Goal: Information Seeking & Learning: Learn about a topic

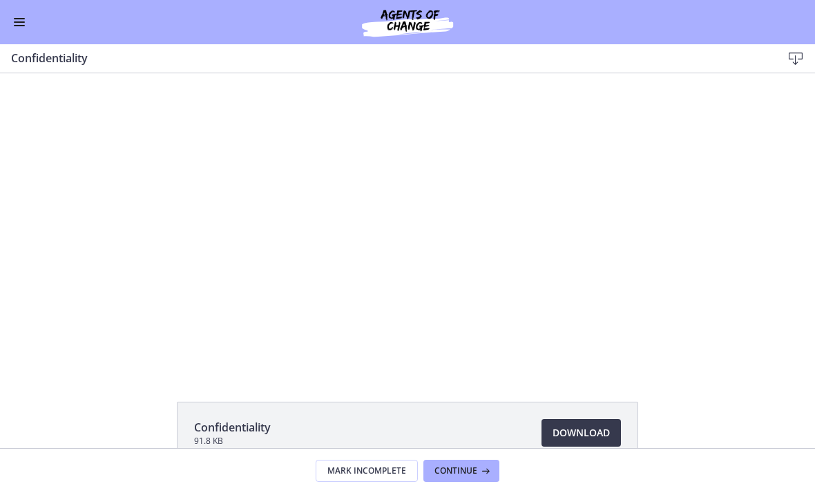
click at [621, 302] on div at bounding box center [407, 221] width 527 height 296
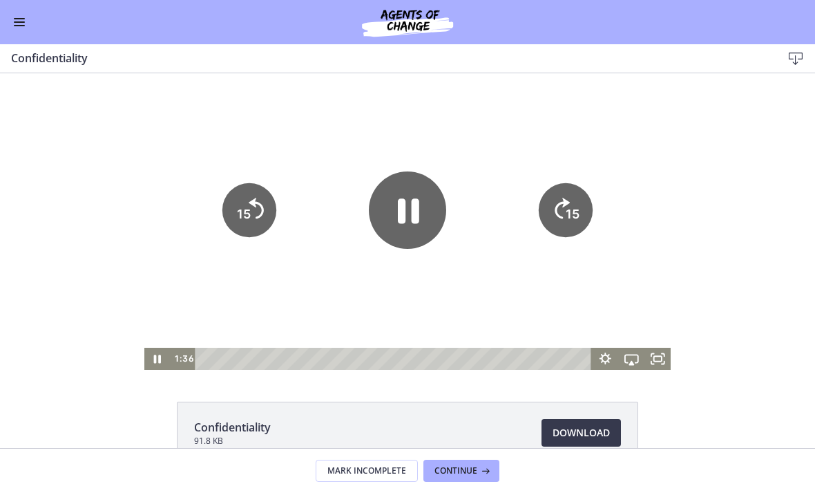
click at [654, 349] on icon "Fullscreen" at bounding box center [658, 358] width 26 height 22
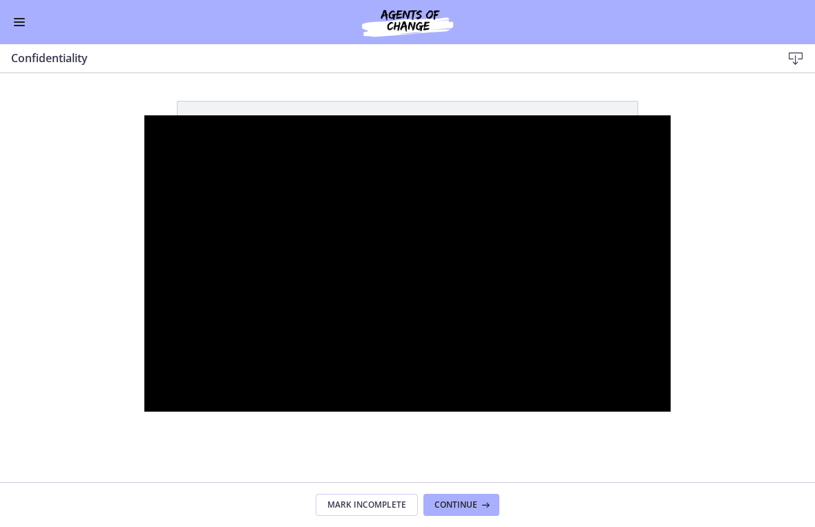
click at [423, 259] on div at bounding box center [407, 263] width 527 height 296
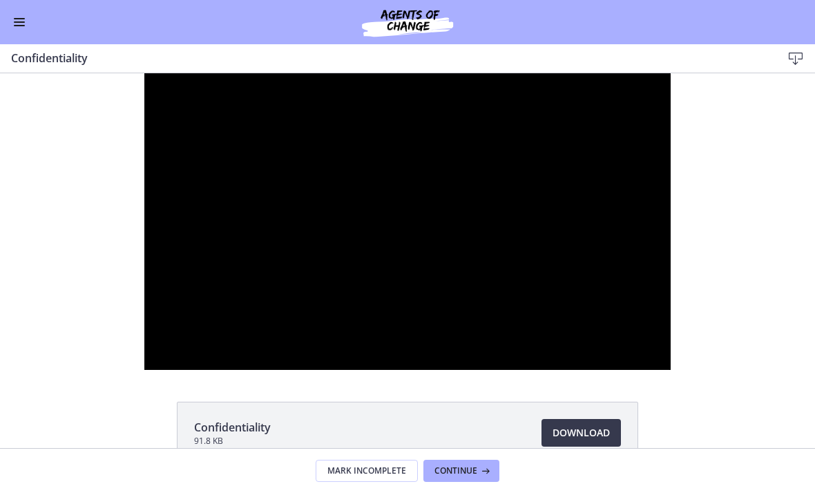
click at [474, 471] on span "Continue" at bounding box center [456, 470] width 43 height 11
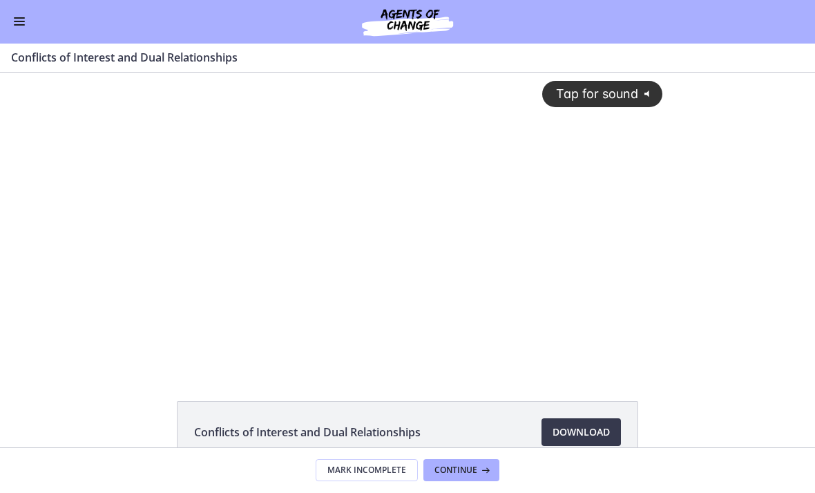
click at [624, 91] on span "Tap for sound" at bounding box center [591, 93] width 95 height 15
click at [611, 281] on div at bounding box center [407, 221] width 527 height 296
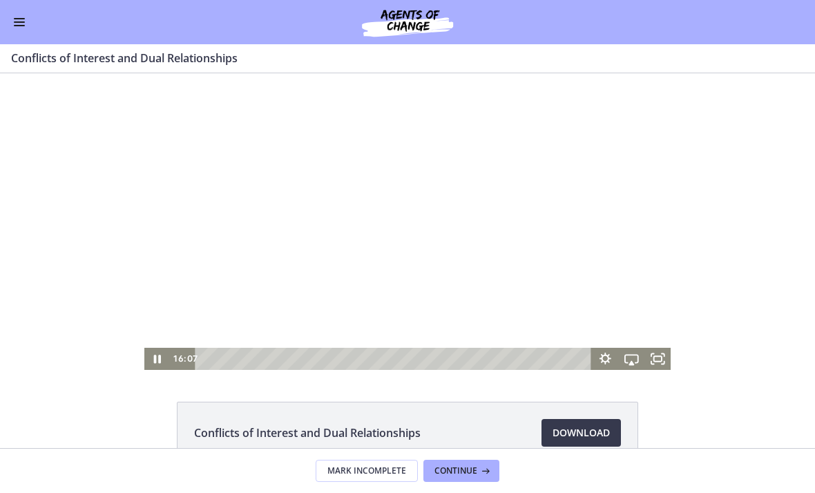
click at [470, 473] on span "Continue" at bounding box center [456, 470] width 43 height 11
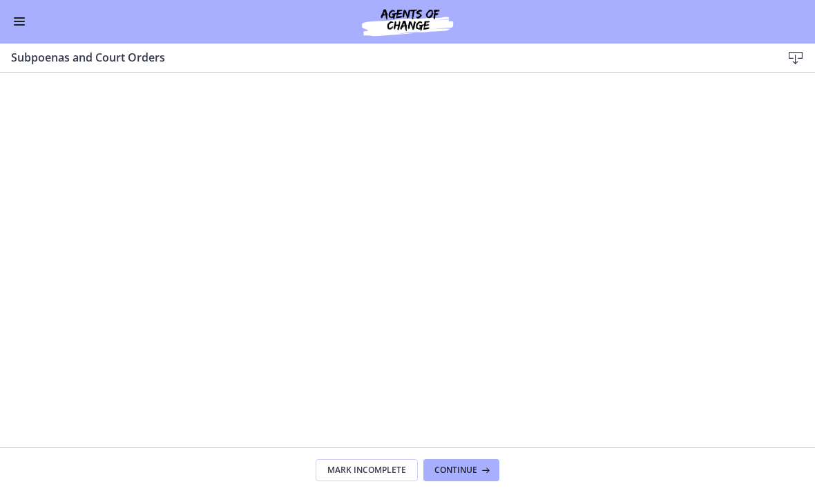
click at [463, 469] on span "Continue" at bounding box center [456, 470] width 43 height 11
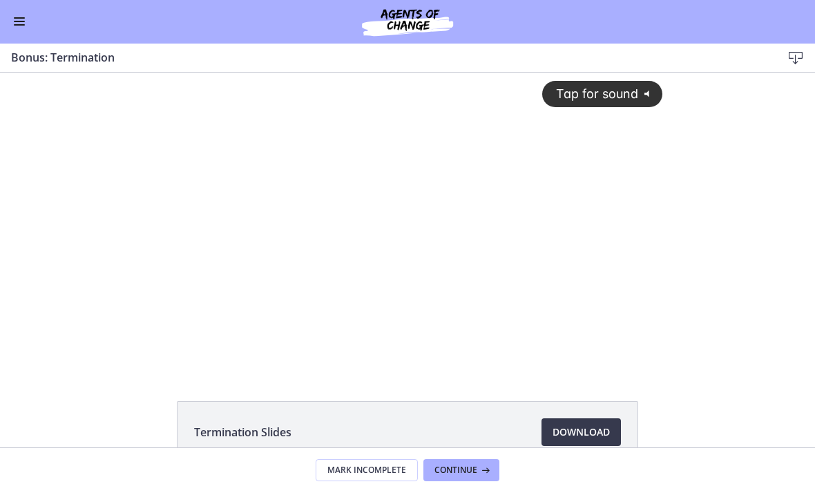
click at [608, 99] on span "Tap for sound" at bounding box center [591, 93] width 95 height 15
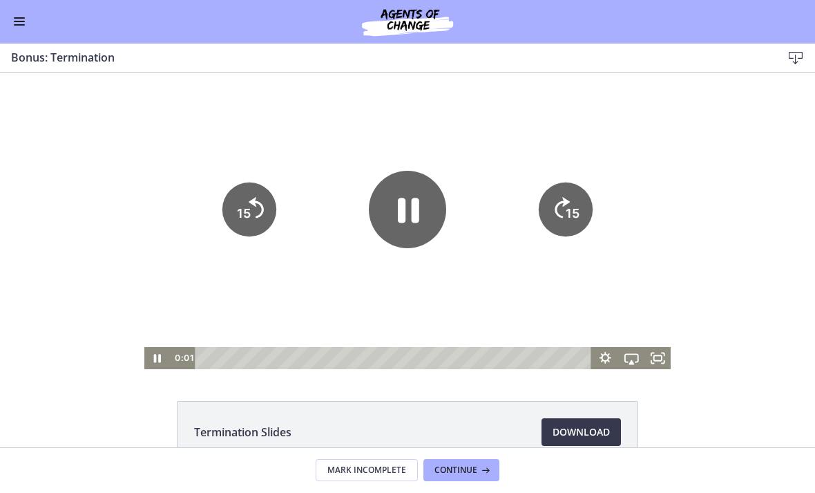
click at [401, 213] on icon "Pause" at bounding box center [408, 210] width 21 height 25
